Goal: Information Seeking & Learning: Find specific fact

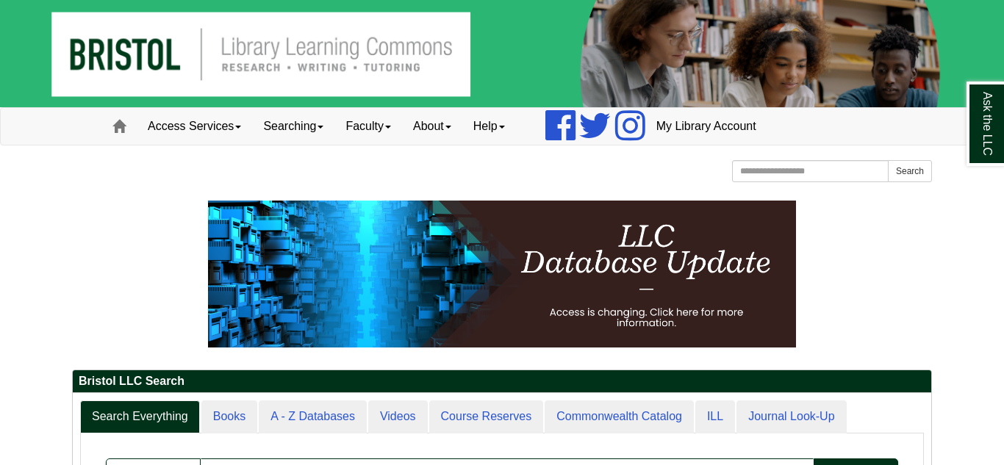
click at [174, 320] on p at bounding box center [502, 274] width 860 height 147
click at [455, 114] on link "About" at bounding box center [432, 126] width 60 height 37
click at [388, 137] on link "Faculty" at bounding box center [369, 126] width 68 height 37
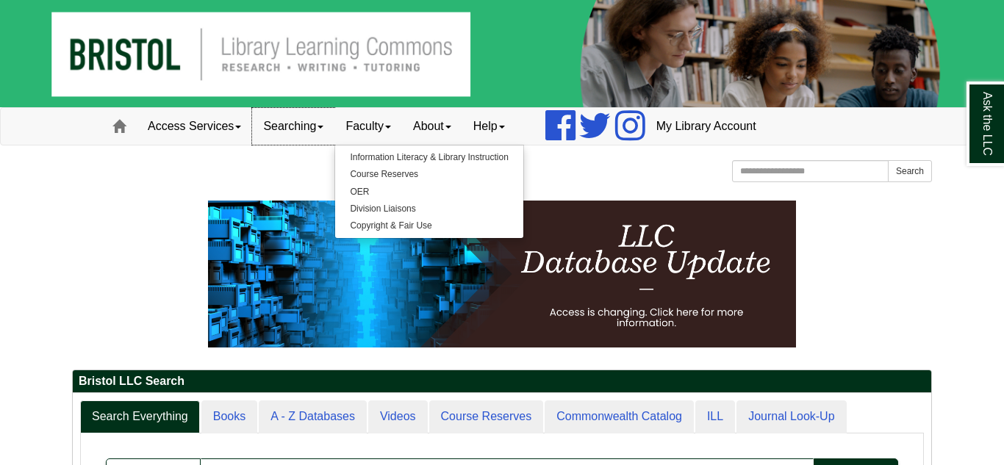
click at [335, 128] on link "Searching" at bounding box center [293, 126] width 82 height 37
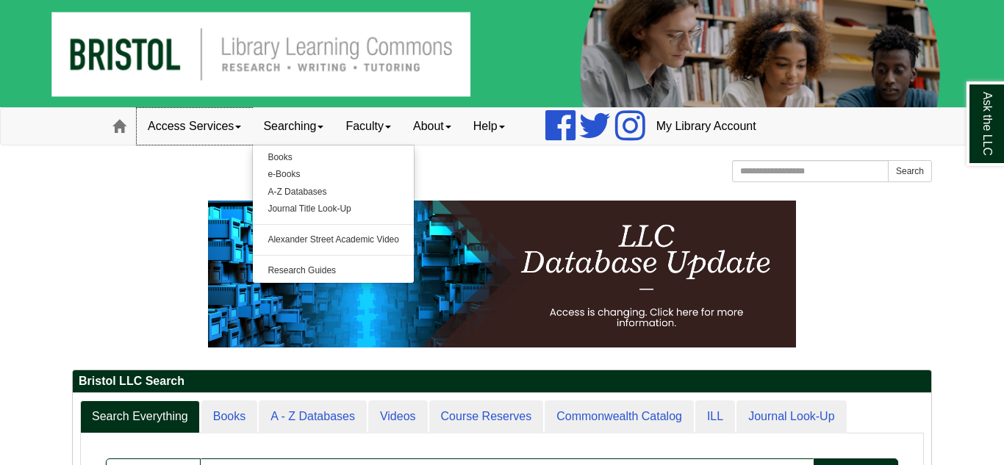
click at [202, 124] on link "Access Services" at bounding box center [194, 126] width 115 height 37
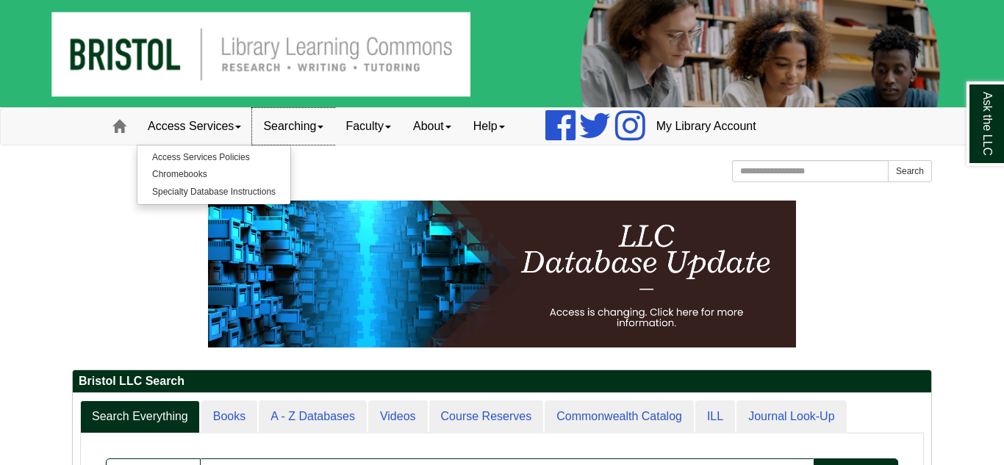
click at [287, 139] on link "Searching" at bounding box center [293, 126] width 82 height 37
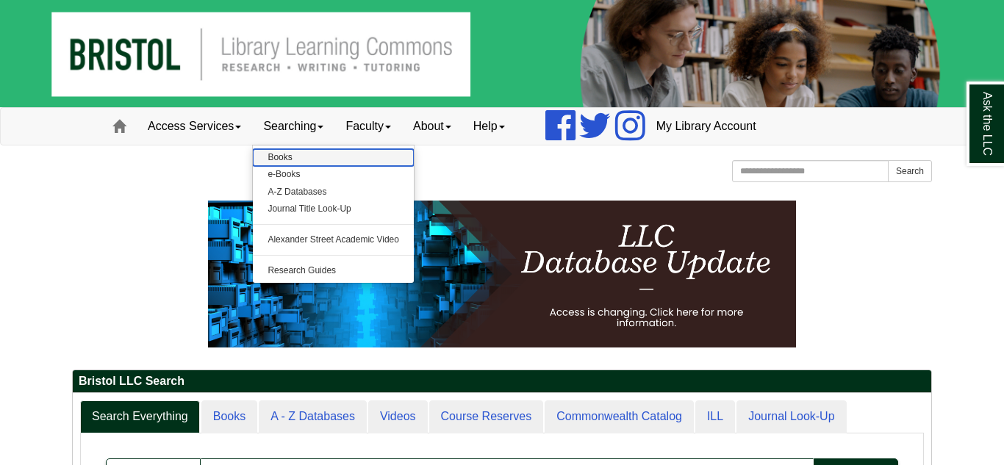
click at [294, 160] on link "Books" at bounding box center [333, 157] width 161 height 17
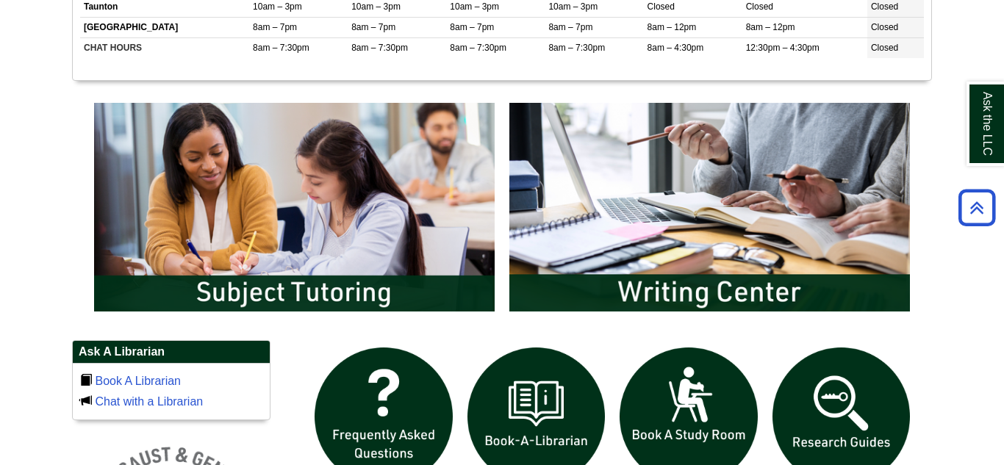
scroll to position [726, 0]
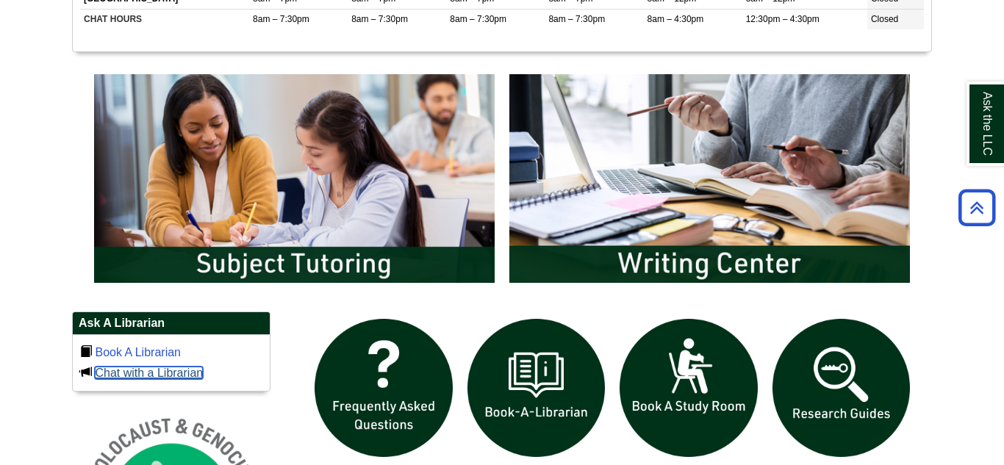
click at [157, 376] on link "Chat with a Librarian" at bounding box center [149, 373] width 108 height 12
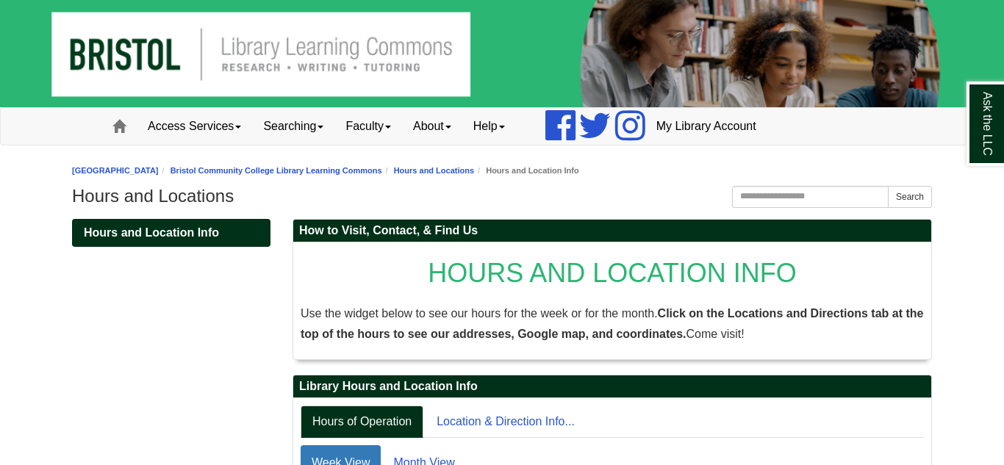
click at [193, 271] on div "Hours and Location Info" at bounding box center [171, 251] width 221 height 65
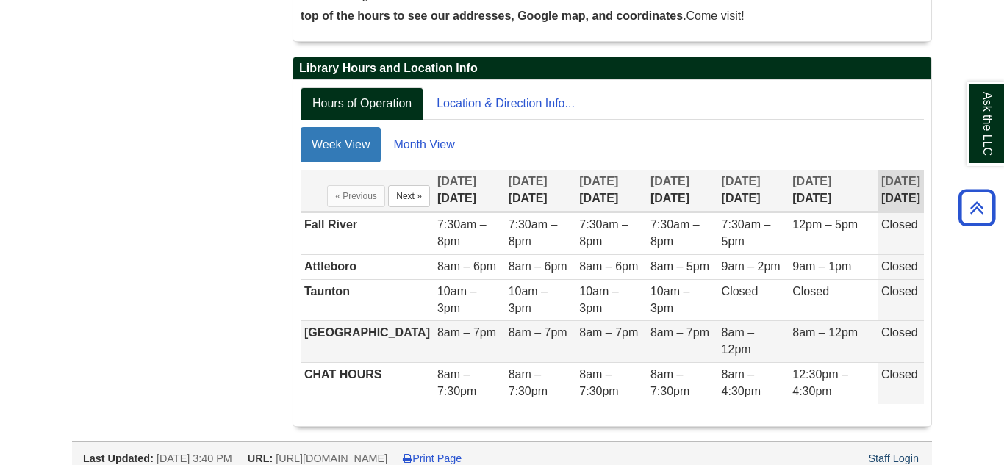
scroll to position [320, 0]
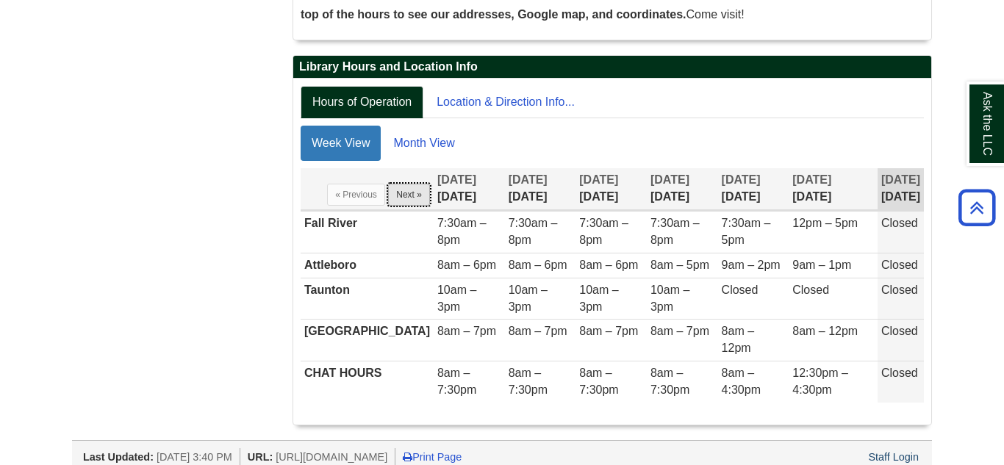
click at [388, 198] on button "Next »" at bounding box center [409, 195] width 42 height 22
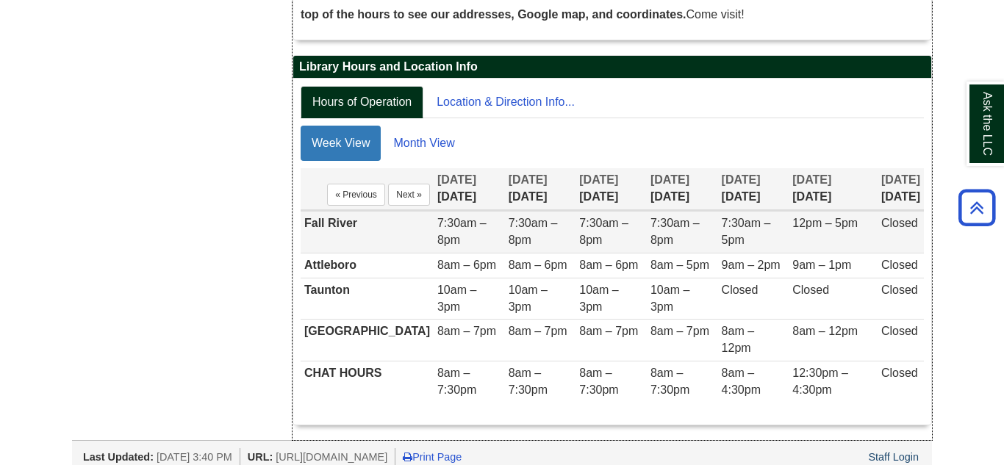
click at [457, 246] on td "7:30am – 8pm" at bounding box center [469, 233] width 71 height 42
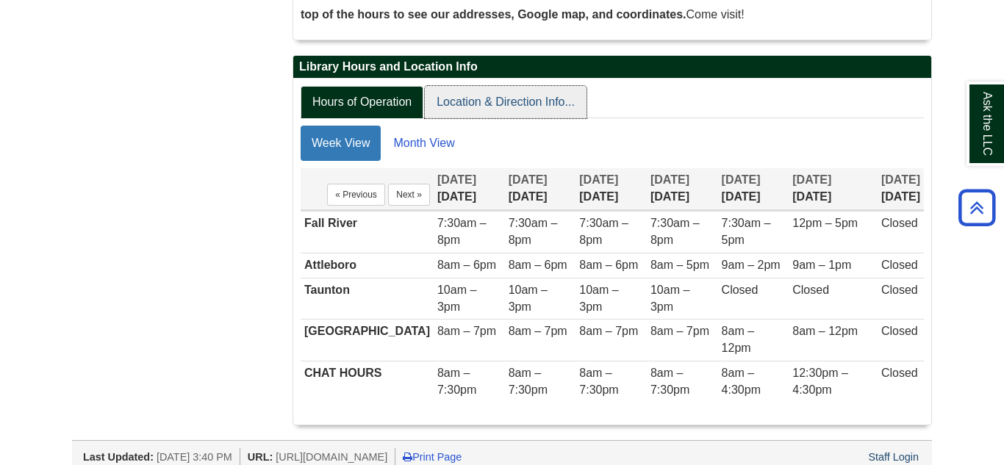
click at [535, 97] on link "Location & Direction Info..." at bounding box center [506, 102] width 162 height 33
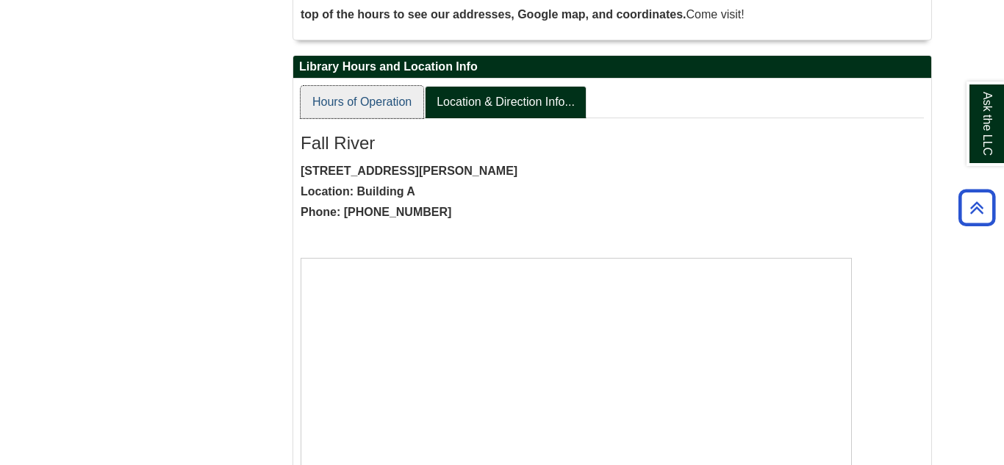
click at [357, 99] on link "Hours of Operation" at bounding box center [362, 102] width 123 height 33
